Goal: Information Seeking & Learning: Learn about a topic

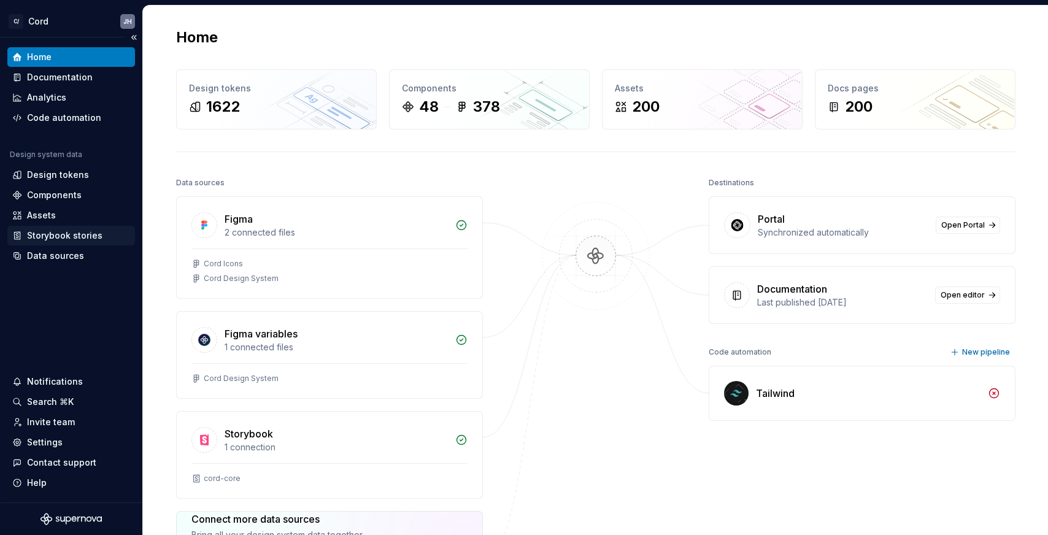
click at [52, 235] on div "Storybook stories" at bounding box center [64, 236] width 75 height 12
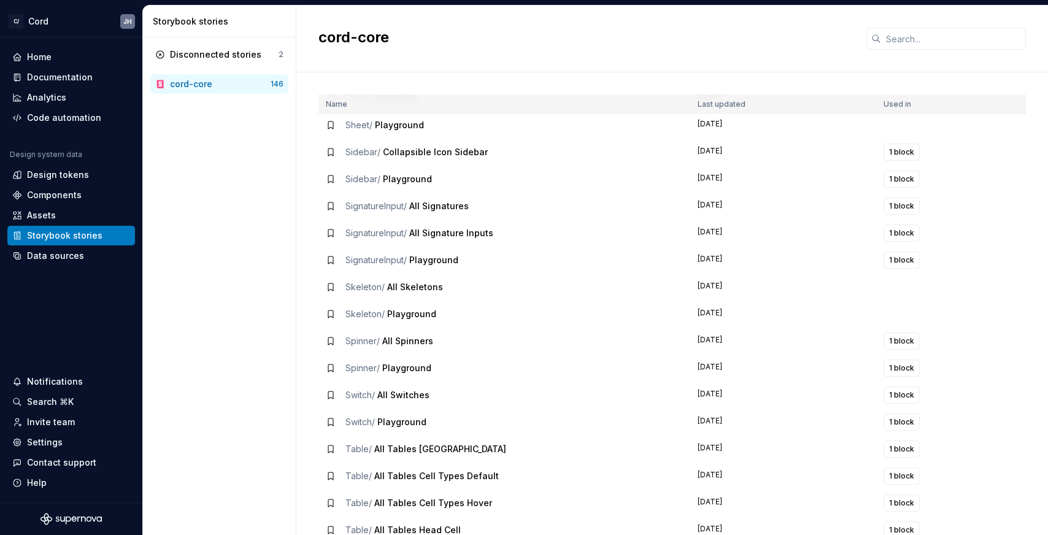
scroll to position [3210, 0]
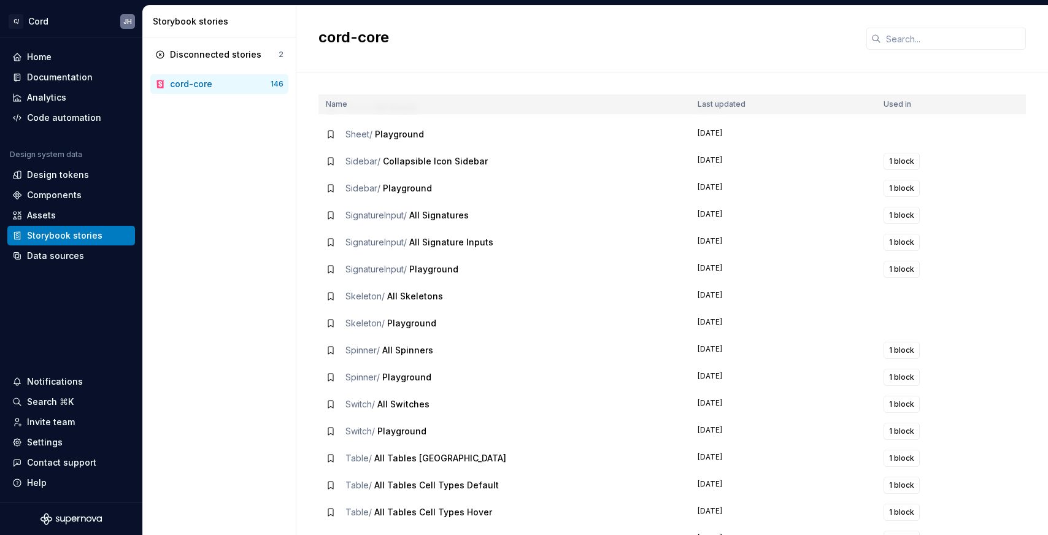
click at [413, 218] on span "All Signatures" at bounding box center [439, 215] width 60 height 10
click at [401, 257] on td "SignatureInput / Playground" at bounding box center [505, 269] width 372 height 27
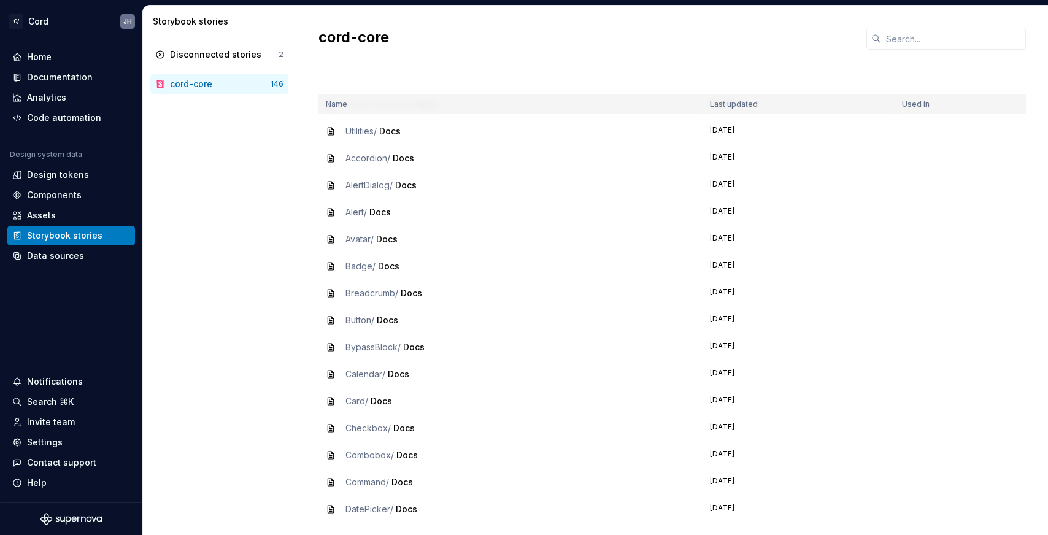
scroll to position [0, 0]
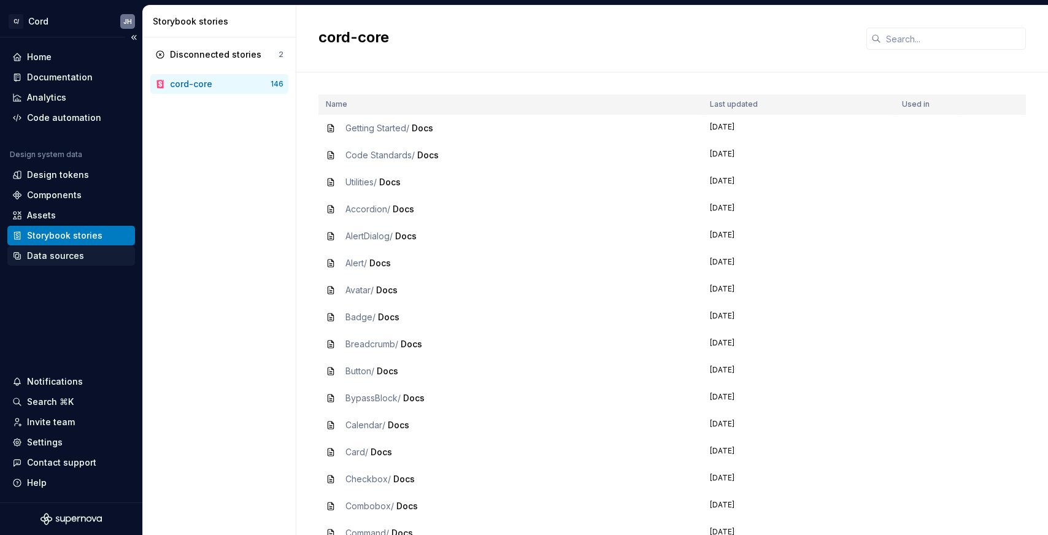
click at [63, 254] on div "Data sources" at bounding box center [55, 256] width 57 height 12
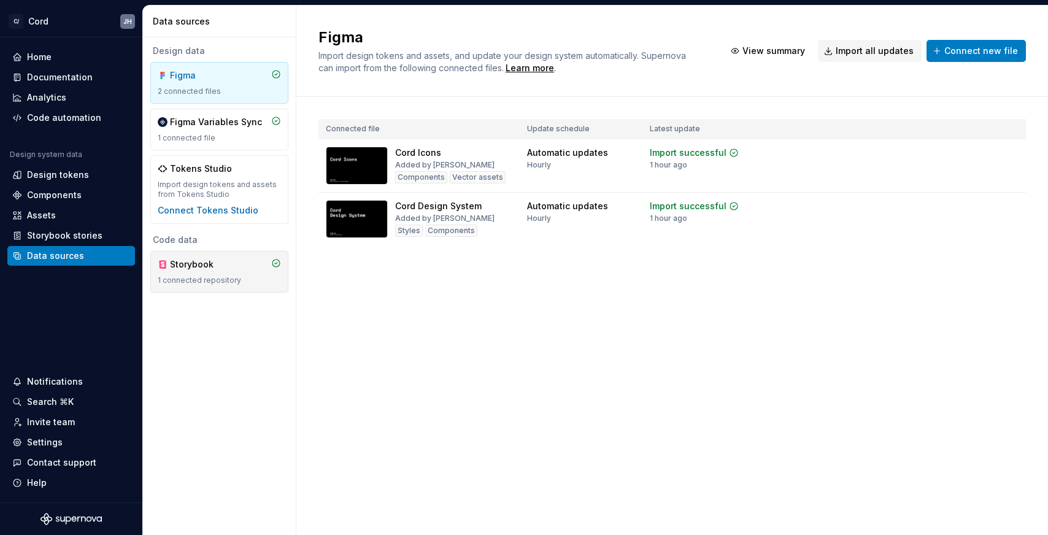
click at [234, 272] on div "Storybook 1 connected repository" at bounding box center [219, 271] width 123 height 27
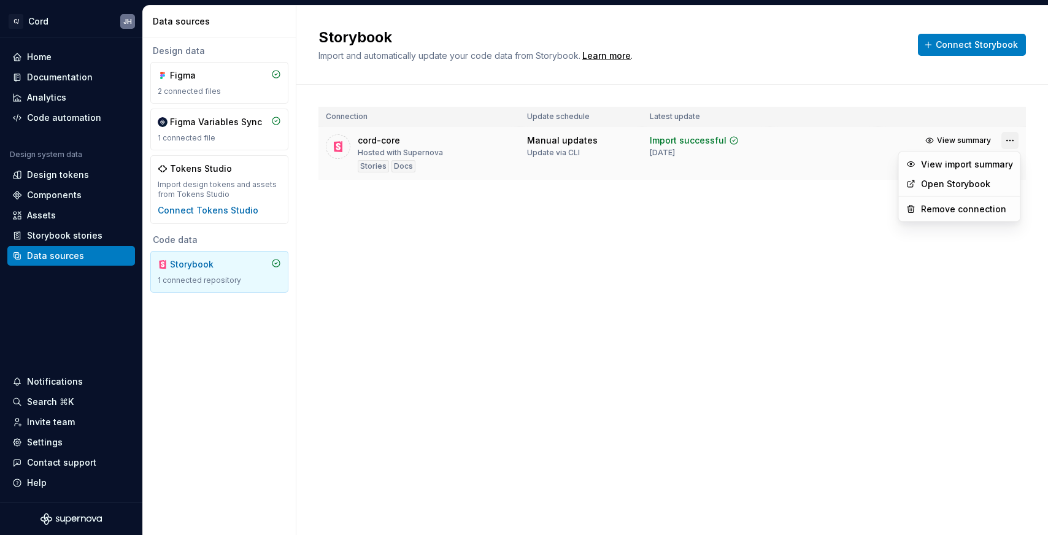
click at [1010, 139] on html "C/ Cord JH Home Documentation Analytics Code automation Design system data Desi…" at bounding box center [524, 267] width 1048 height 535
click at [689, 258] on html "C/ Cord JH Home Documentation Analytics Code automation Design system data Desi…" at bounding box center [524, 267] width 1048 height 535
click at [374, 147] on div "cord-core Hosted with Supernova Stories Docs" at bounding box center [400, 153] width 85 height 38
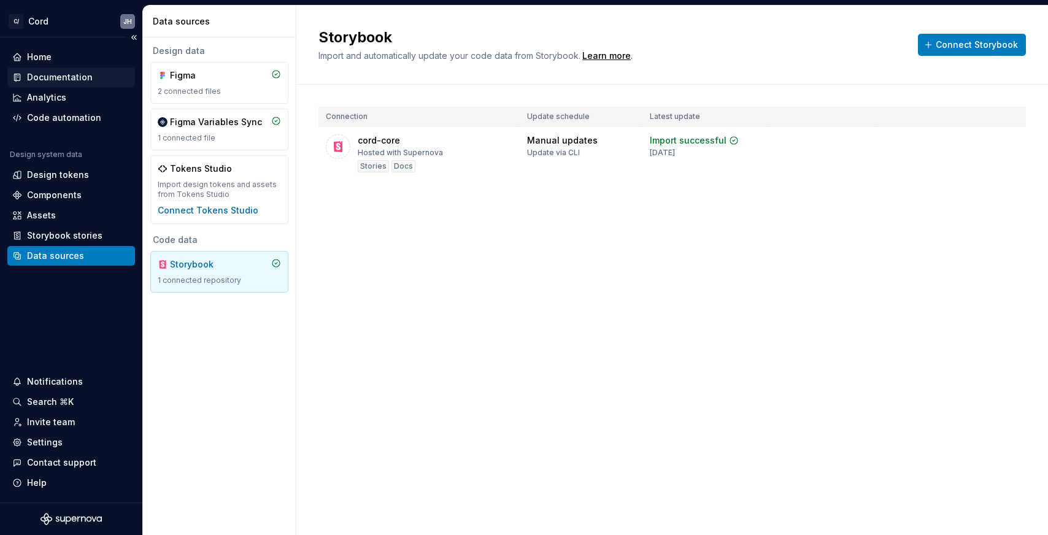
click at [64, 79] on div "Documentation" at bounding box center [60, 77] width 66 height 12
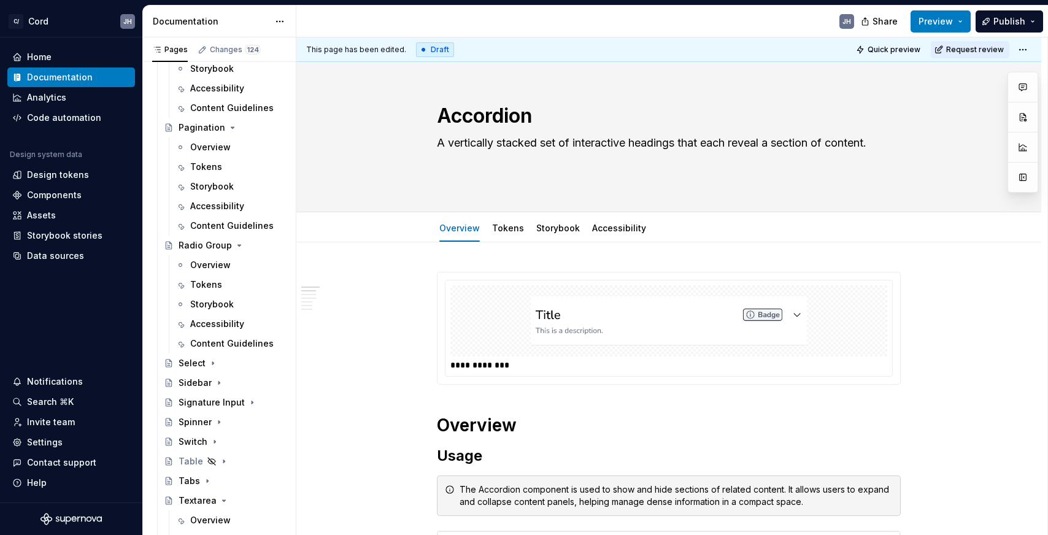
scroll to position [2946, 0]
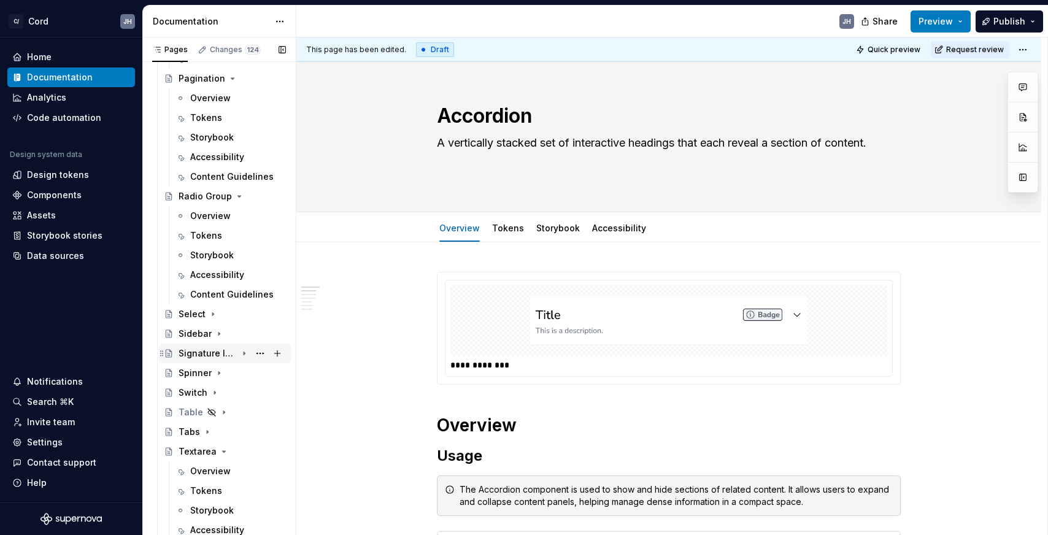
click at [210, 357] on div "Signature Input" at bounding box center [208, 353] width 58 height 12
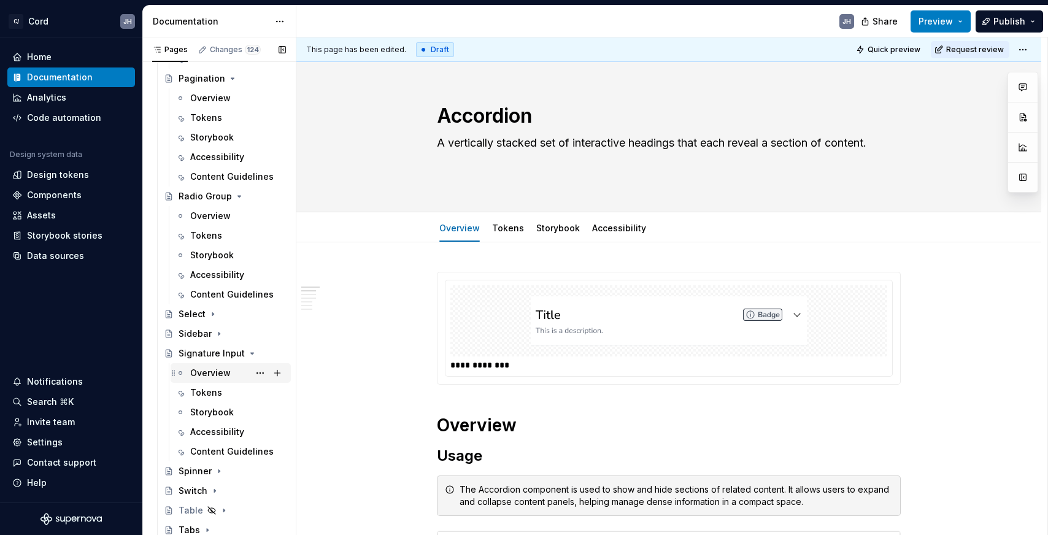
click at [210, 372] on div "Overview" at bounding box center [210, 373] width 41 height 12
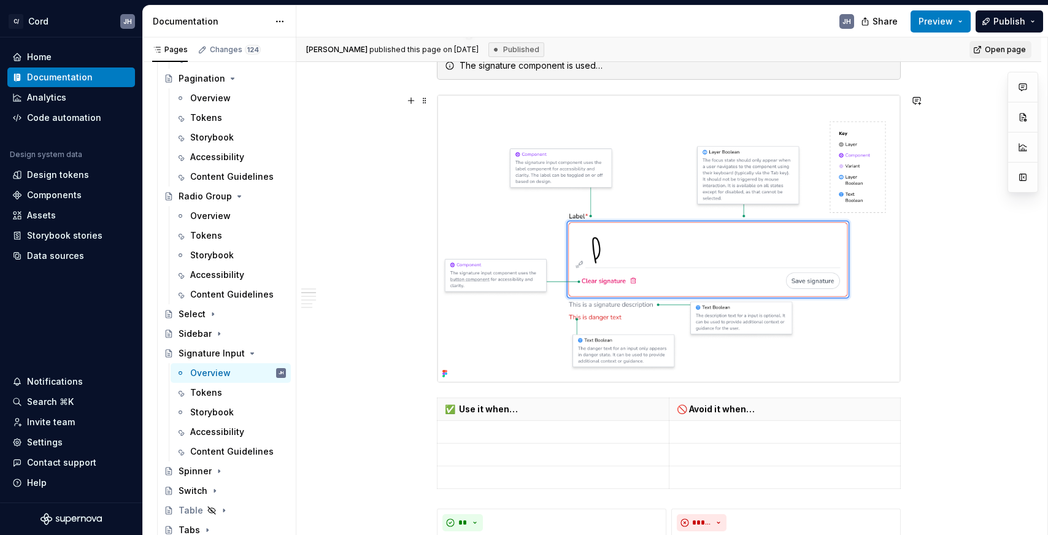
scroll to position [439, 0]
type textarea "*"
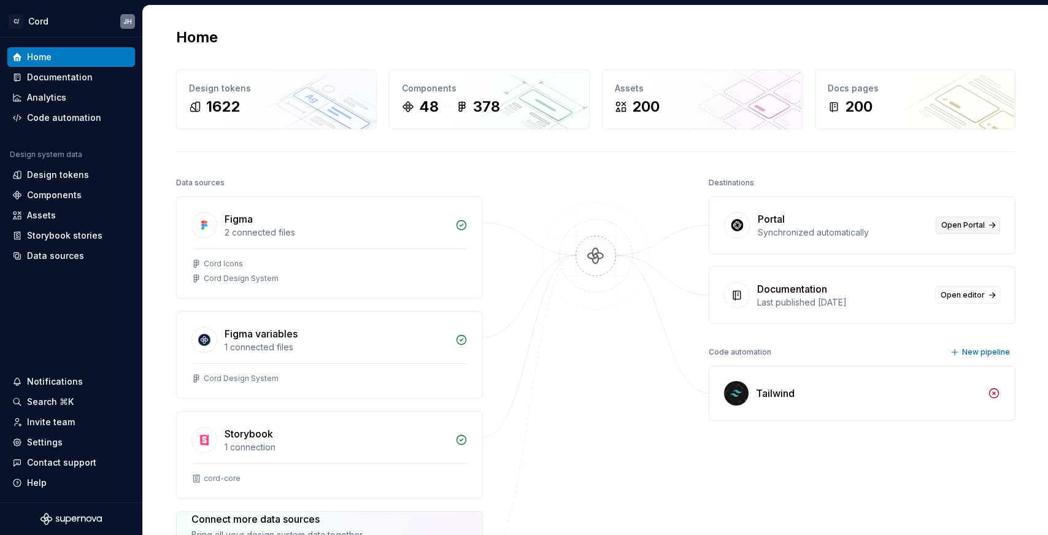
click at [971, 228] on span "Open Portal" at bounding box center [963, 225] width 44 height 10
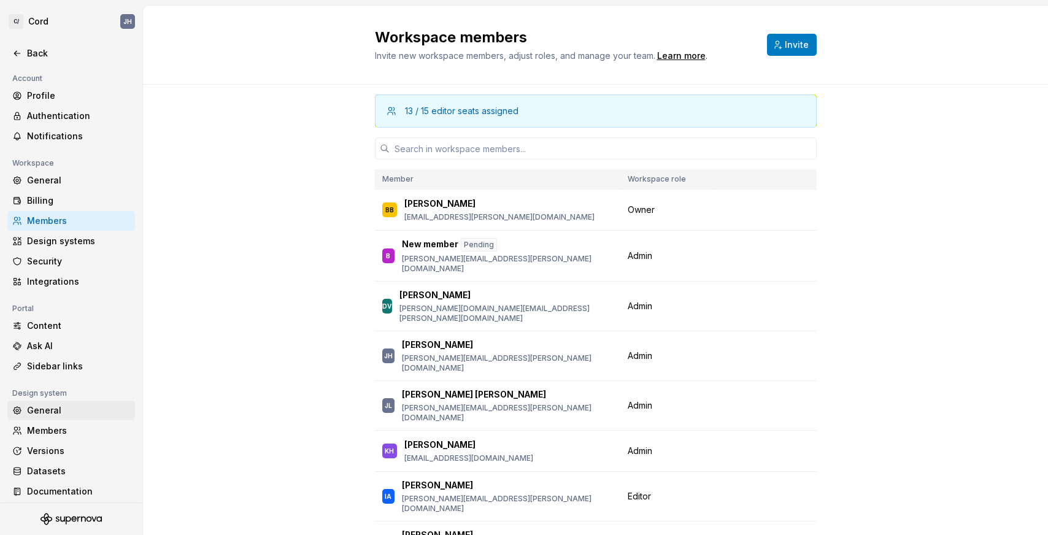
scroll to position [6, 0]
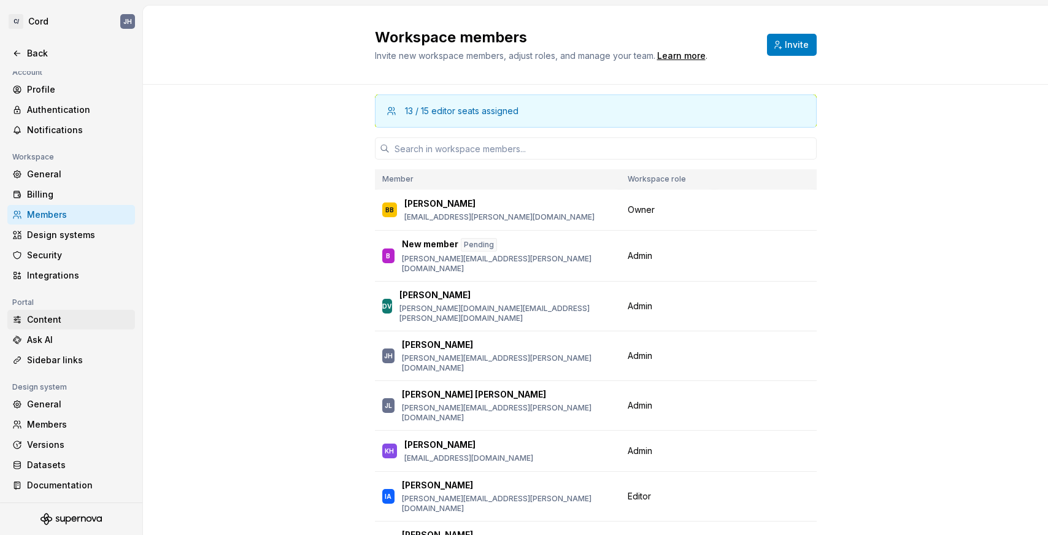
click at [53, 316] on div "Content" at bounding box center [78, 320] width 103 height 12
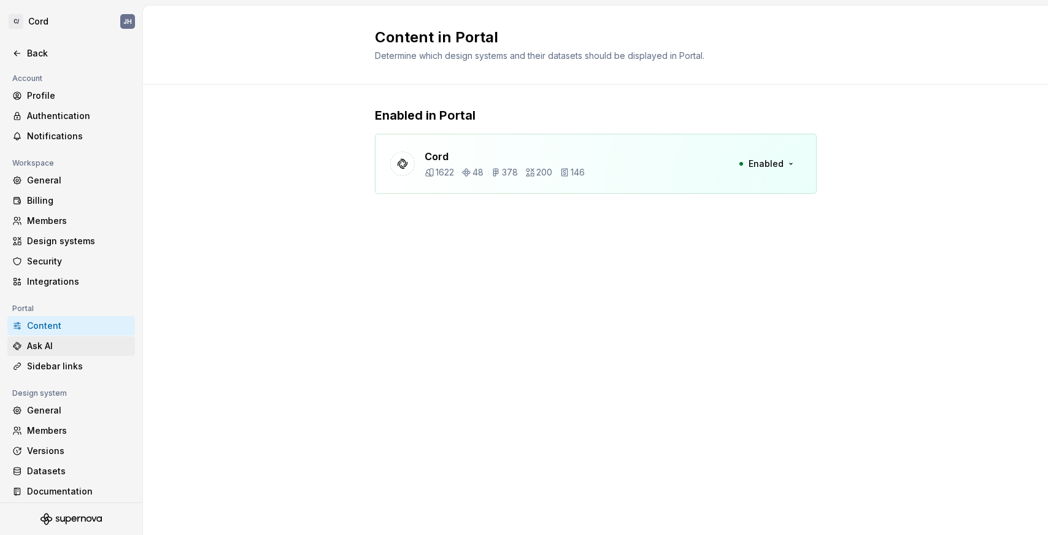
click at [74, 344] on div "Ask AI" at bounding box center [78, 346] width 103 height 12
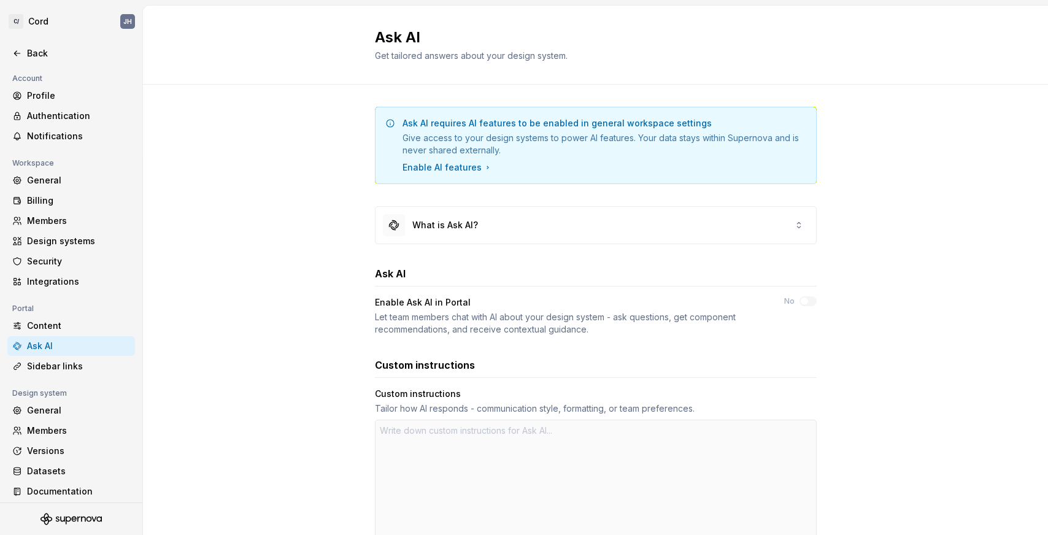
type textarea "*"
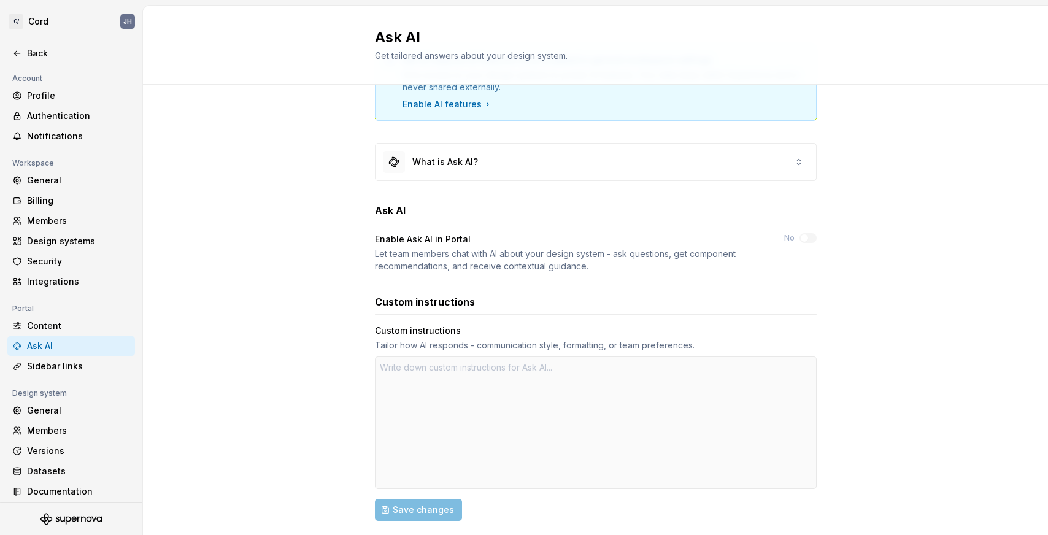
scroll to position [175, 0]
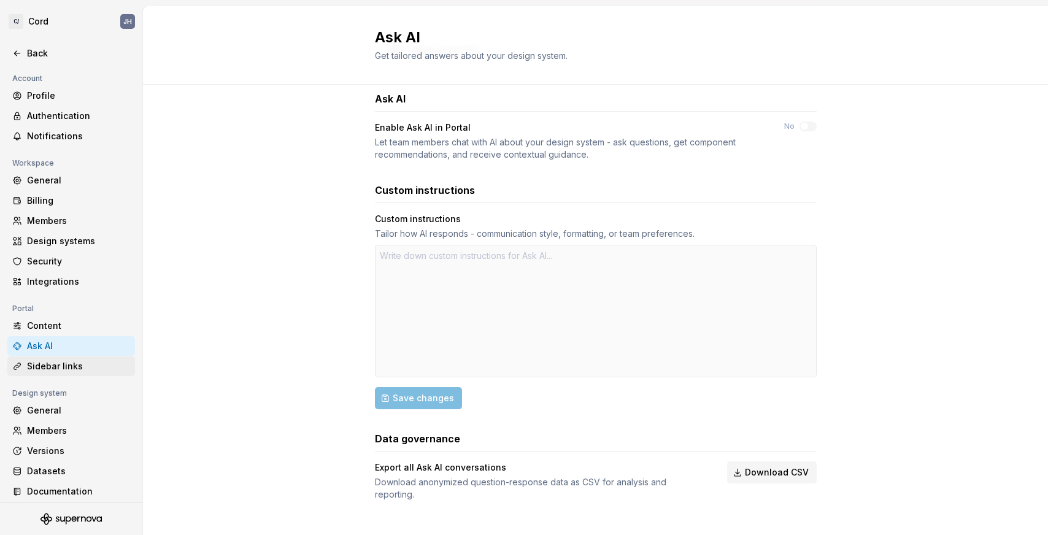
click at [65, 367] on div "Sidebar links" at bounding box center [78, 366] width 103 height 12
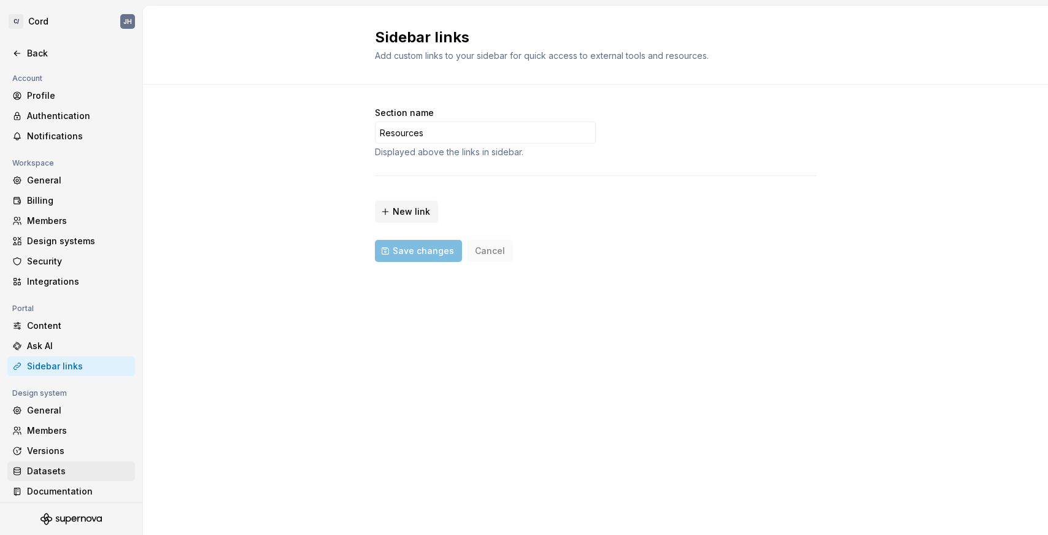
click at [72, 474] on div "Datasets" at bounding box center [78, 471] width 103 height 12
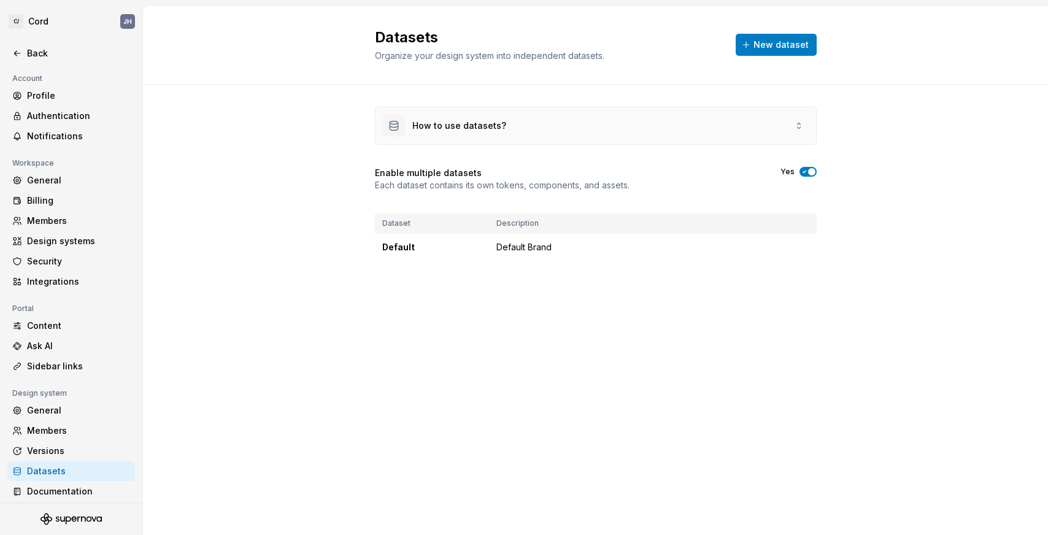
click at [727, 120] on div "How to use datasets?" at bounding box center [596, 125] width 441 height 37
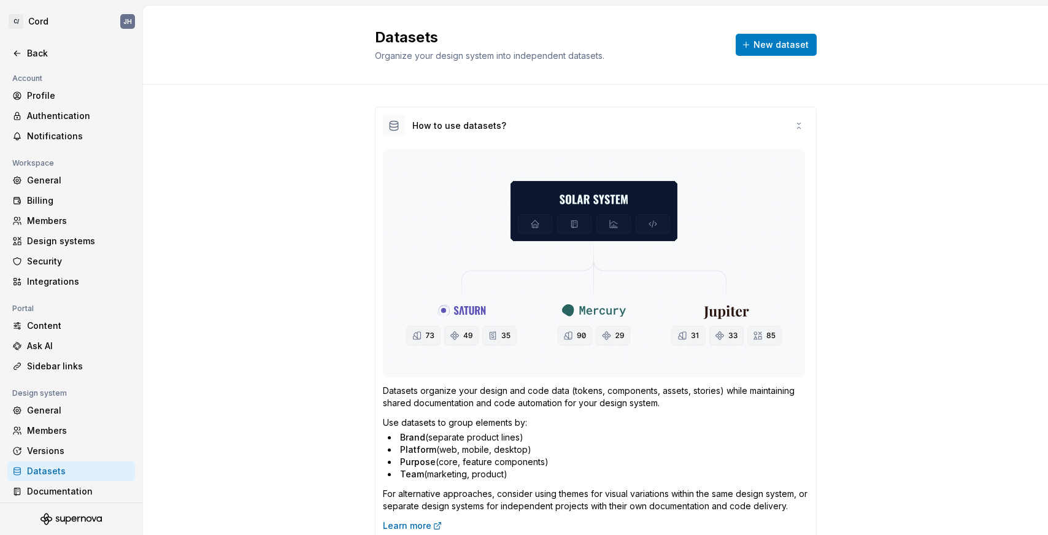
click at [910, 222] on div "How to use datasets? Datasets organize your design and code data (tokens, compo…" at bounding box center [595, 394] width 905 height 618
